Goal: Find specific page/section: Find specific page/section

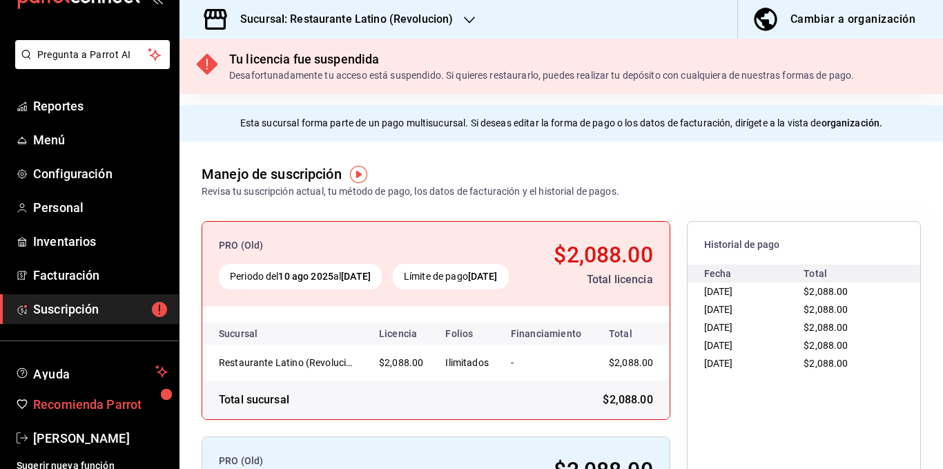
scroll to position [52, 0]
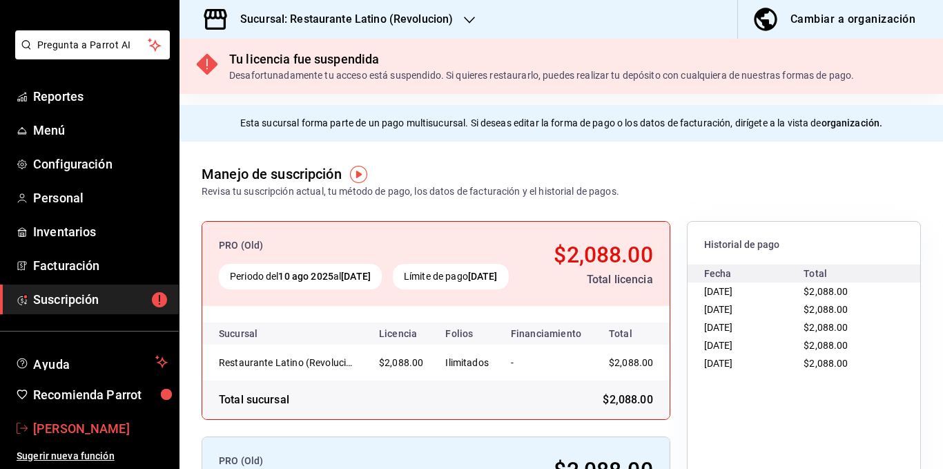
click at [65, 421] on span "[PERSON_NAME]" at bounding box center [100, 428] width 135 height 19
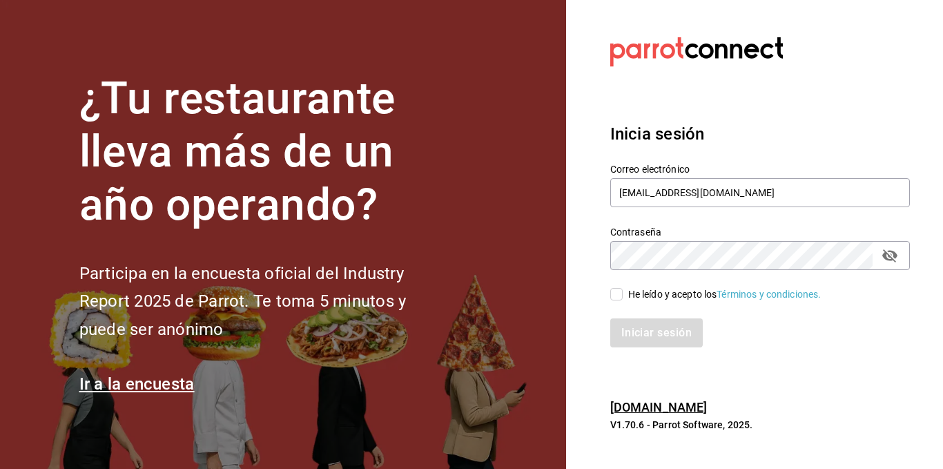
click at [622, 290] on input "He leído y acepto los Términos y condiciones." at bounding box center [616, 294] width 12 height 12
checkbox input "true"
click at [643, 331] on button "Iniciar sesión" at bounding box center [657, 332] width 94 height 29
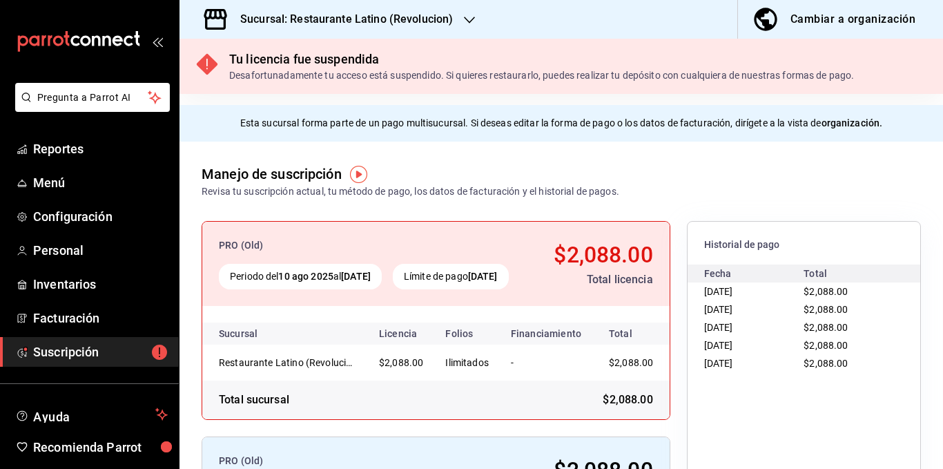
click at [419, 15] on h3 "Sucursal: Restaurante Latino (Revolucion)" at bounding box center [341, 19] width 224 height 17
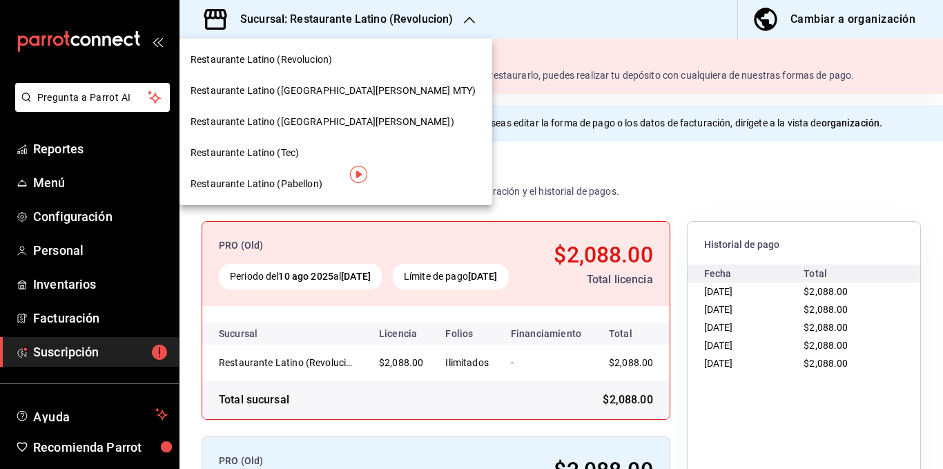
click at [331, 88] on span "Restaurante Latino ([GEOGRAPHIC_DATA][PERSON_NAME] MTY)" at bounding box center [332, 90] width 285 height 14
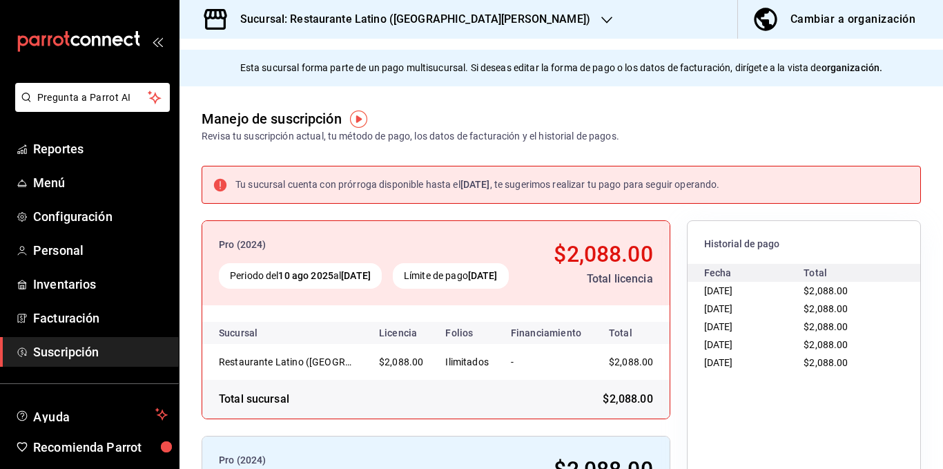
click at [442, 22] on h3 "Sucursal: Restaurante Latino ([GEOGRAPHIC_DATA][PERSON_NAME])" at bounding box center [409, 19] width 361 height 17
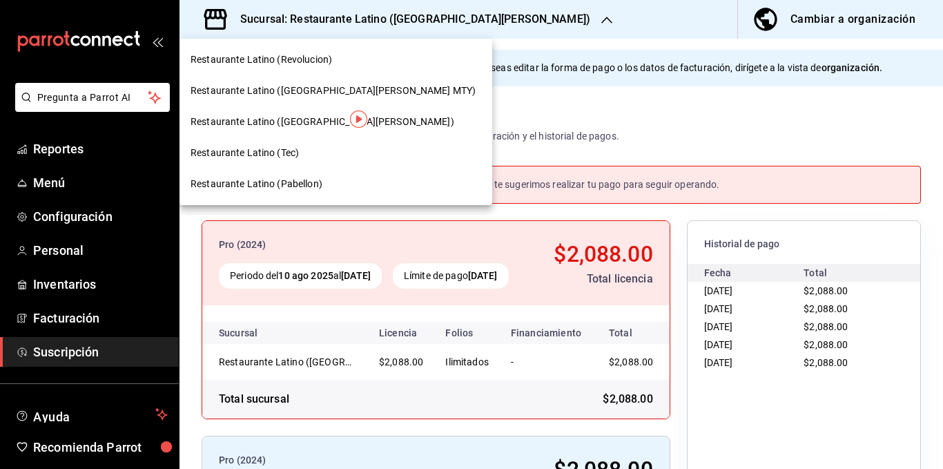
click at [303, 157] on div "Restaurante Latino (Tec)" at bounding box center [335, 153] width 291 height 14
